Goal: Information Seeking & Learning: Learn about a topic

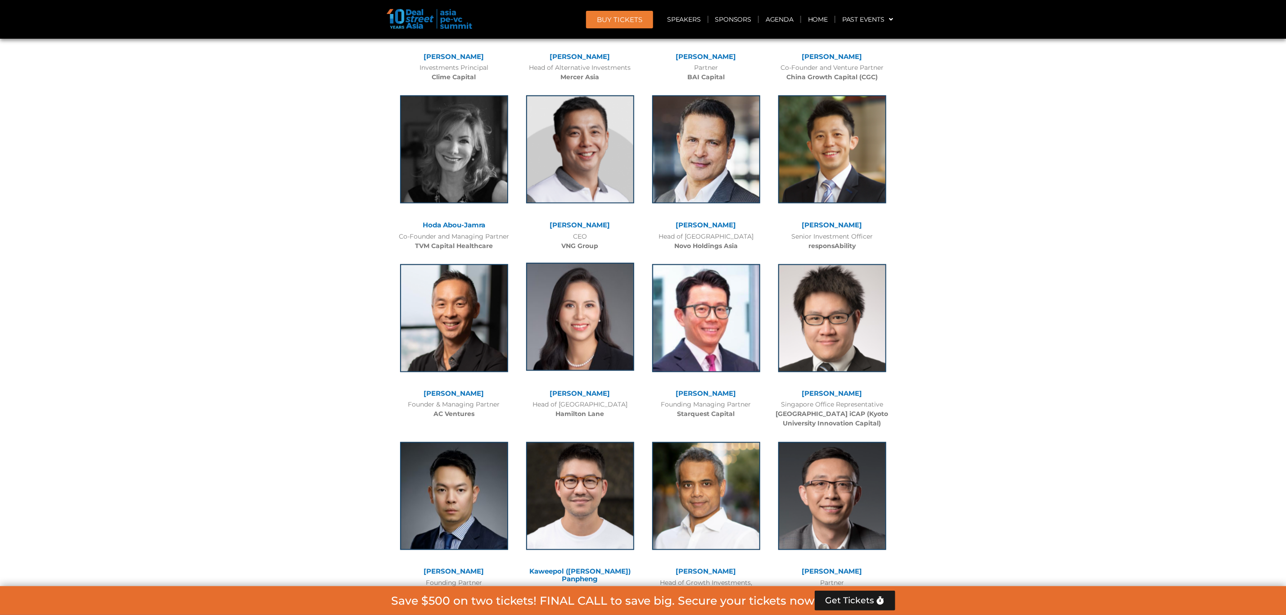
scroll to position [3848, 0]
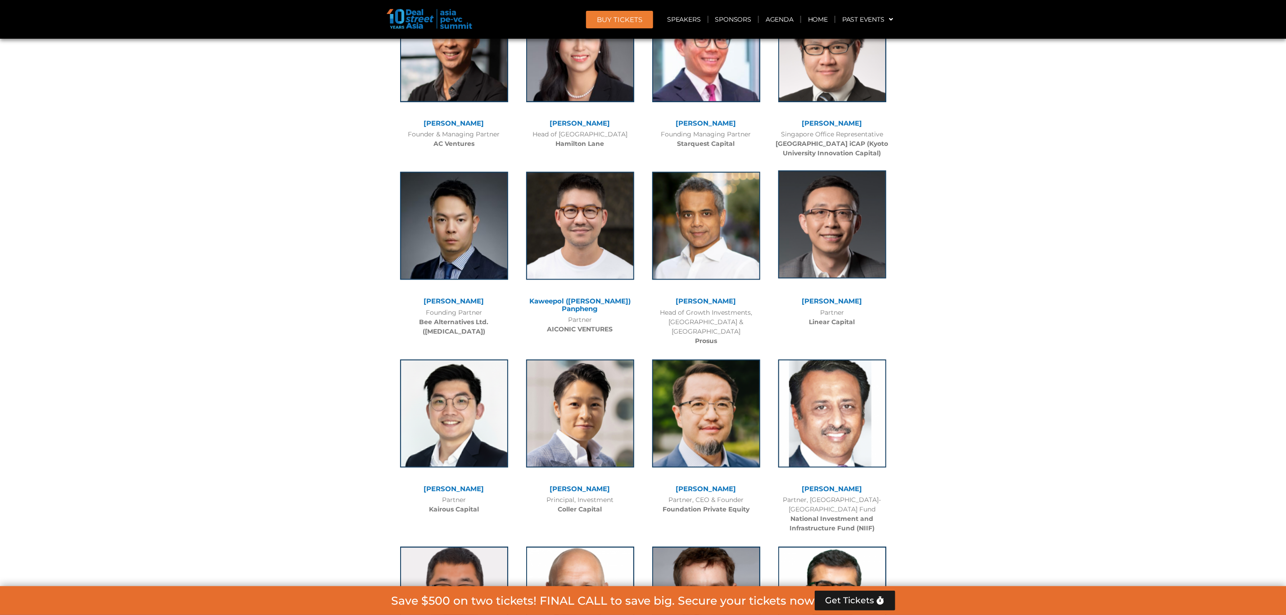
click at [828, 226] on img at bounding box center [832, 225] width 108 height 108
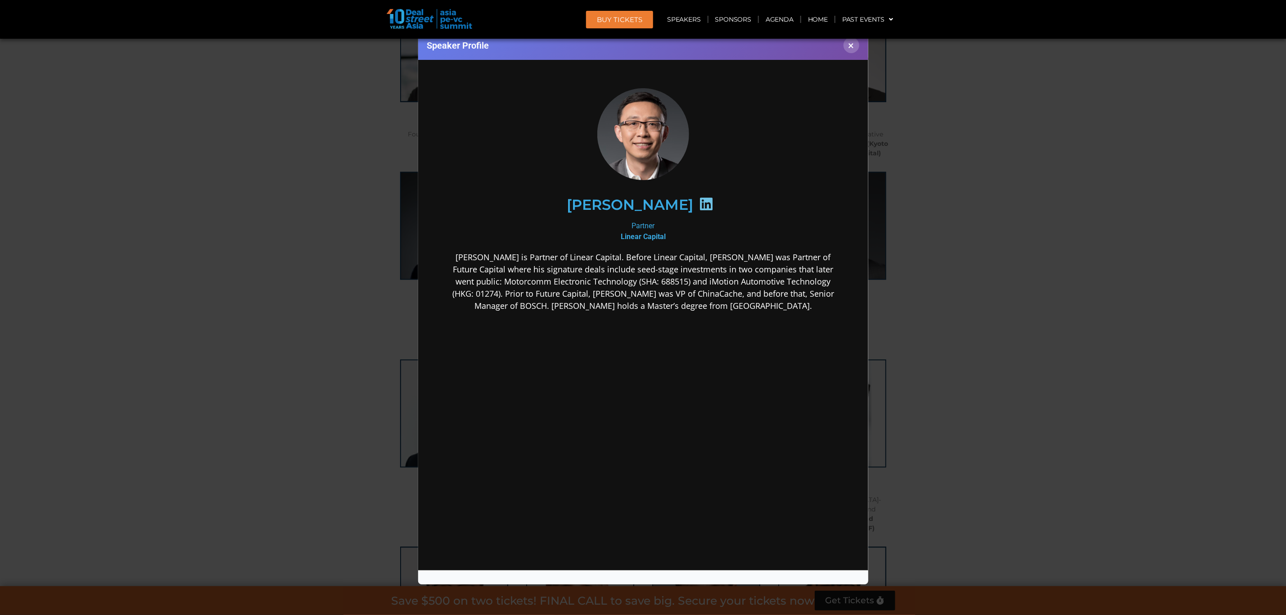
scroll to position [0, 0]
click at [849, 46] on button "×" at bounding box center [851, 45] width 16 height 16
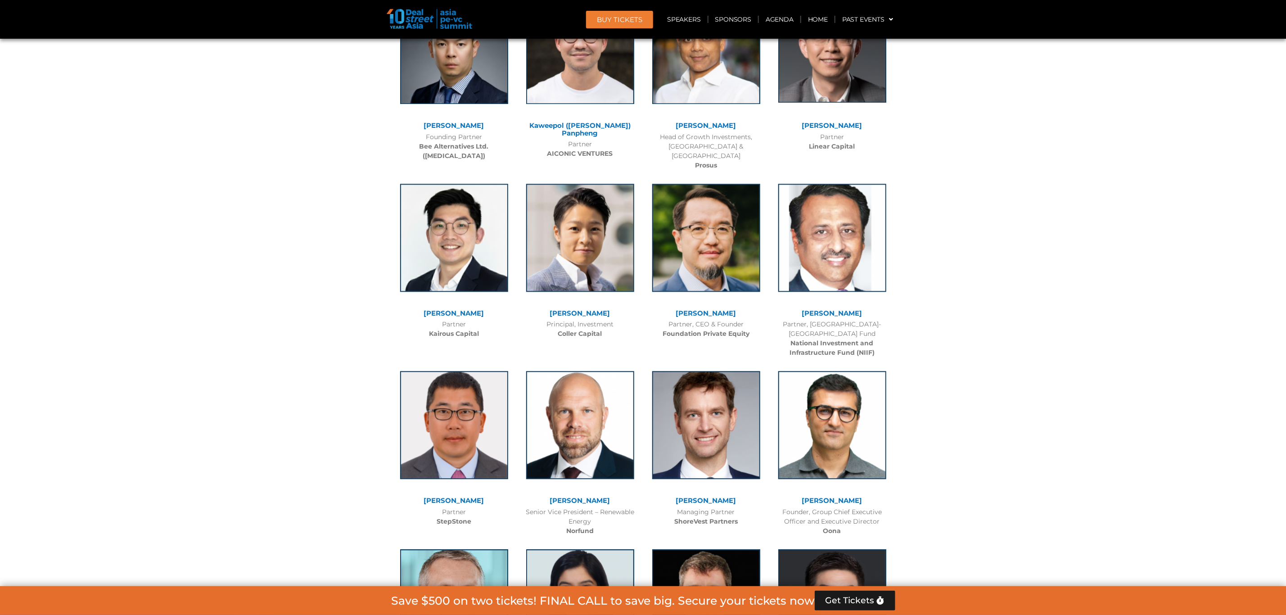
scroll to position [4050, 0]
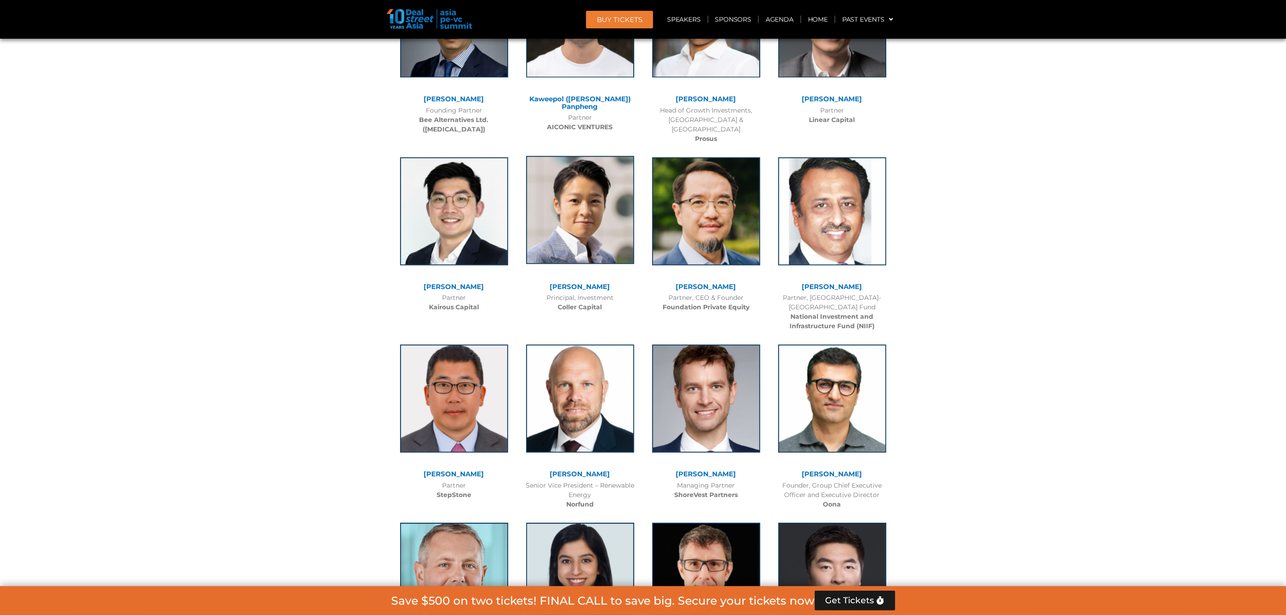
click at [608, 184] on img at bounding box center [580, 210] width 108 height 108
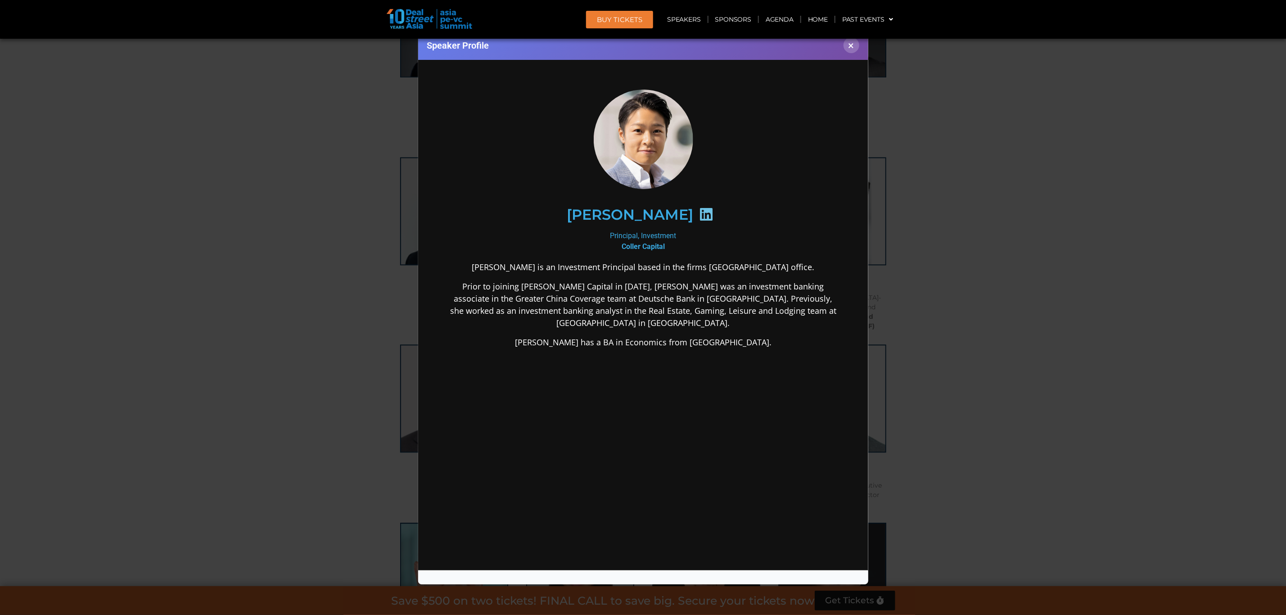
scroll to position [0, 0]
click at [850, 50] on button "×" at bounding box center [851, 45] width 16 height 16
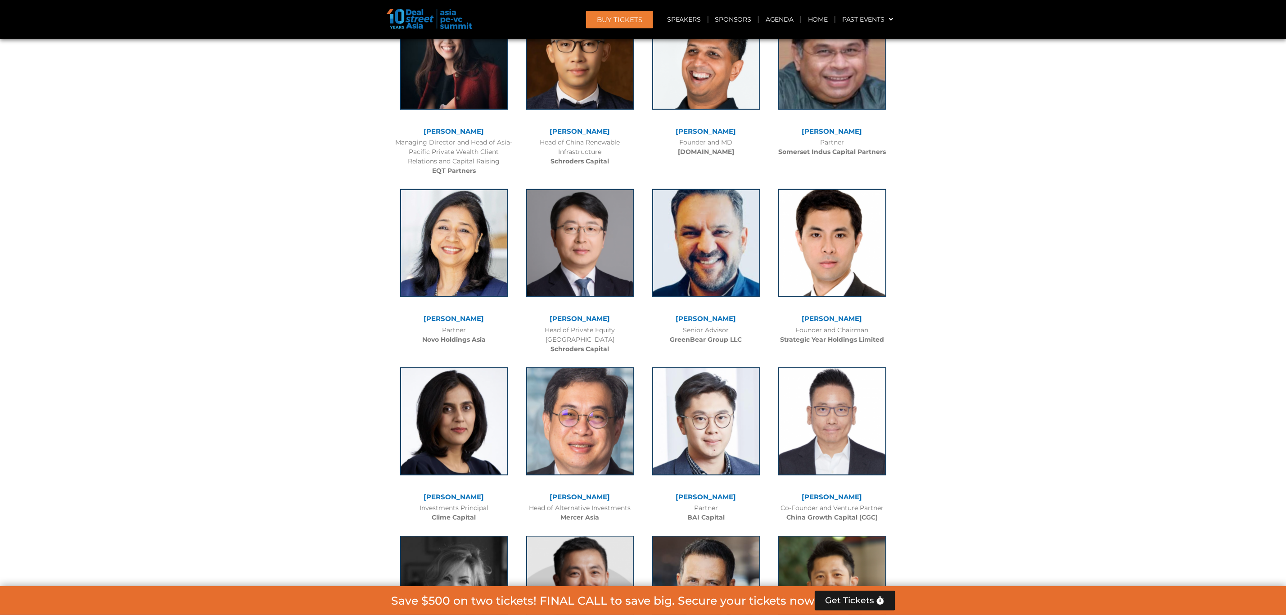
scroll to position [3173, 0]
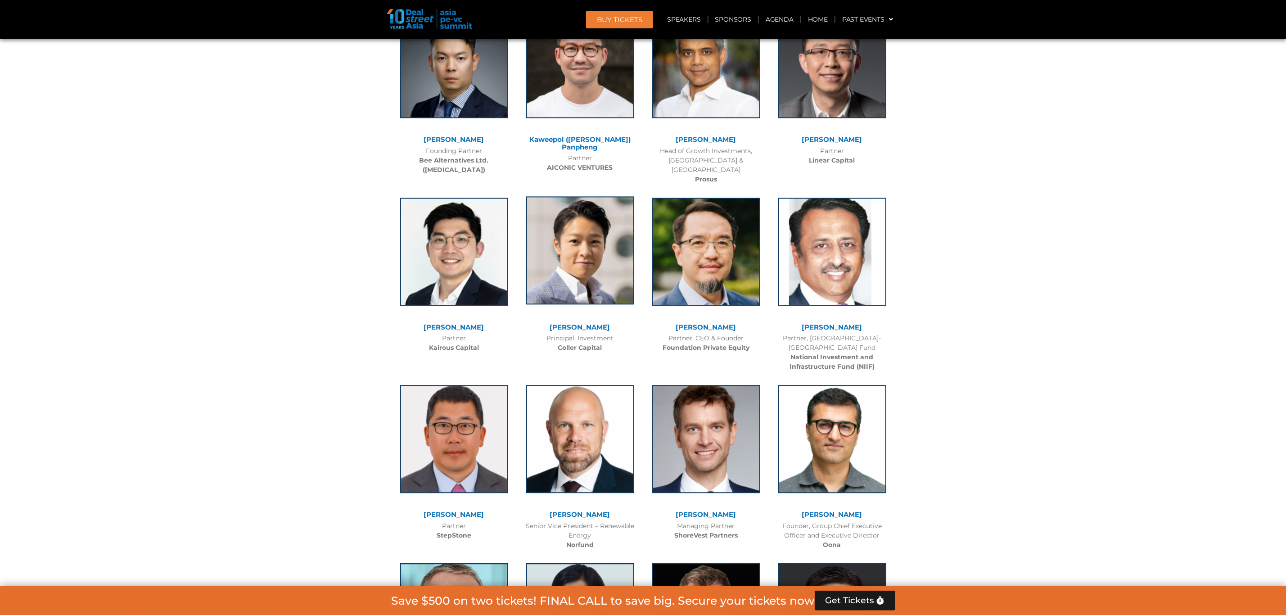
click at [582, 257] on img at bounding box center [580, 250] width 108 height 108
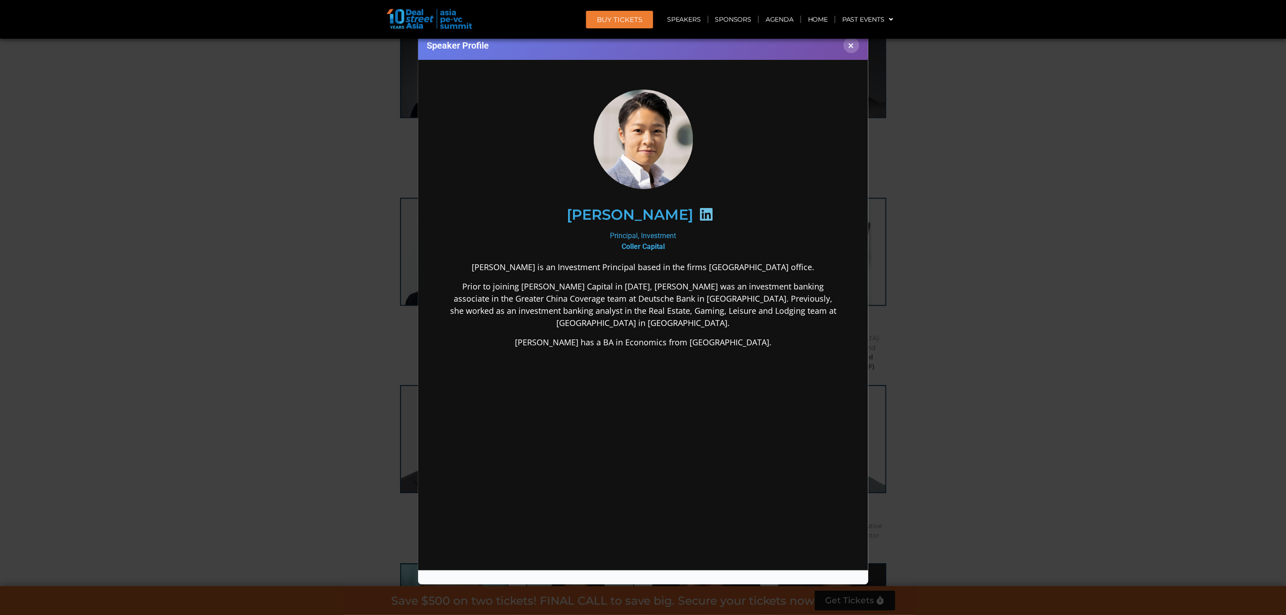
scroll to position [0, 0]
click at [698, 208] on icon at bounding box center [705, 214] width 14 height 14
click at [971, 158] on div "Speaker Profile ×" at bounding box center [643, 307] width 1286 height 615
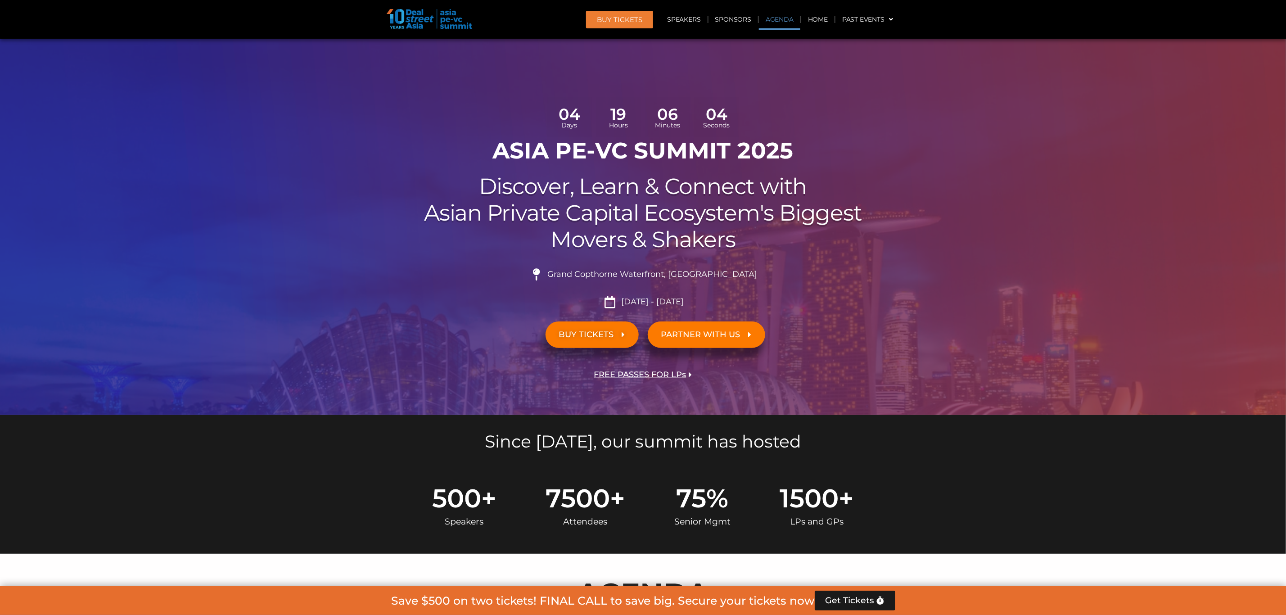
click at [782, 24] on link "Agenda" at bounding box center [779, 19] width 41 height 21
drag, startPoint x: 572, startPoint y: 275, endPoint x: 732, endPoint y: 279, distance: 160.7
click at [732, 279] on span "Grand Copthorne Waterfront, [GEOGRAPHIC_DATA]​" at bounding box center [651, 275] width 212 height 10
copy span "Grand Copthorne Waterfront, [GEOGRAPHIC_DATA]"
